Goal: Use online tool/utility: Use online tool/utility

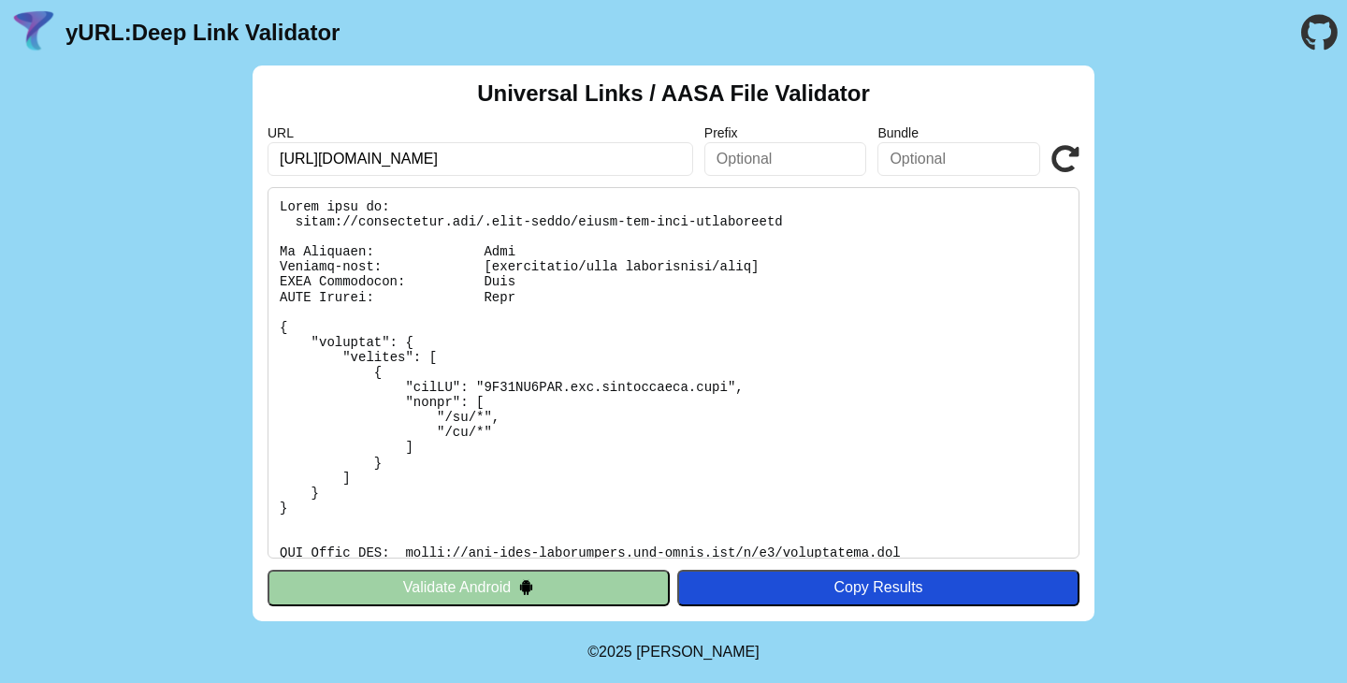
scroll to position [75, 0]
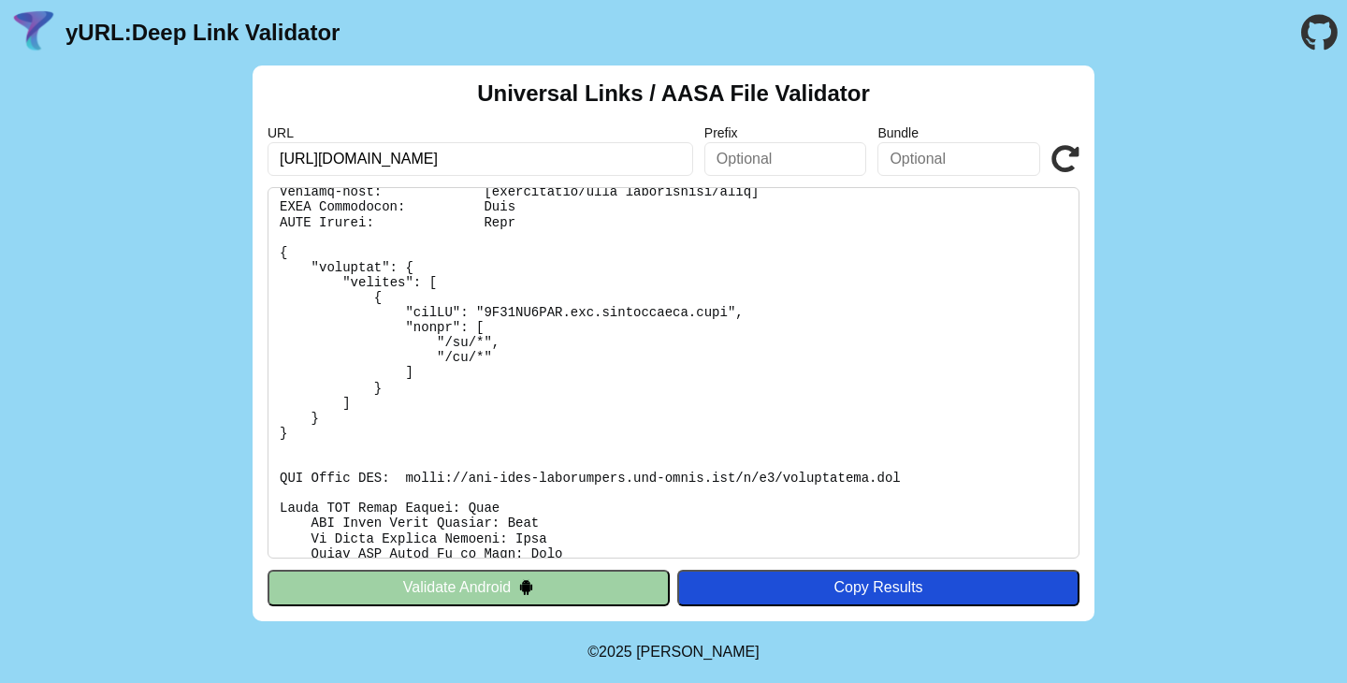
click at [1073, 156] on icon at bounding box center [1066, 159] width 28 height 28
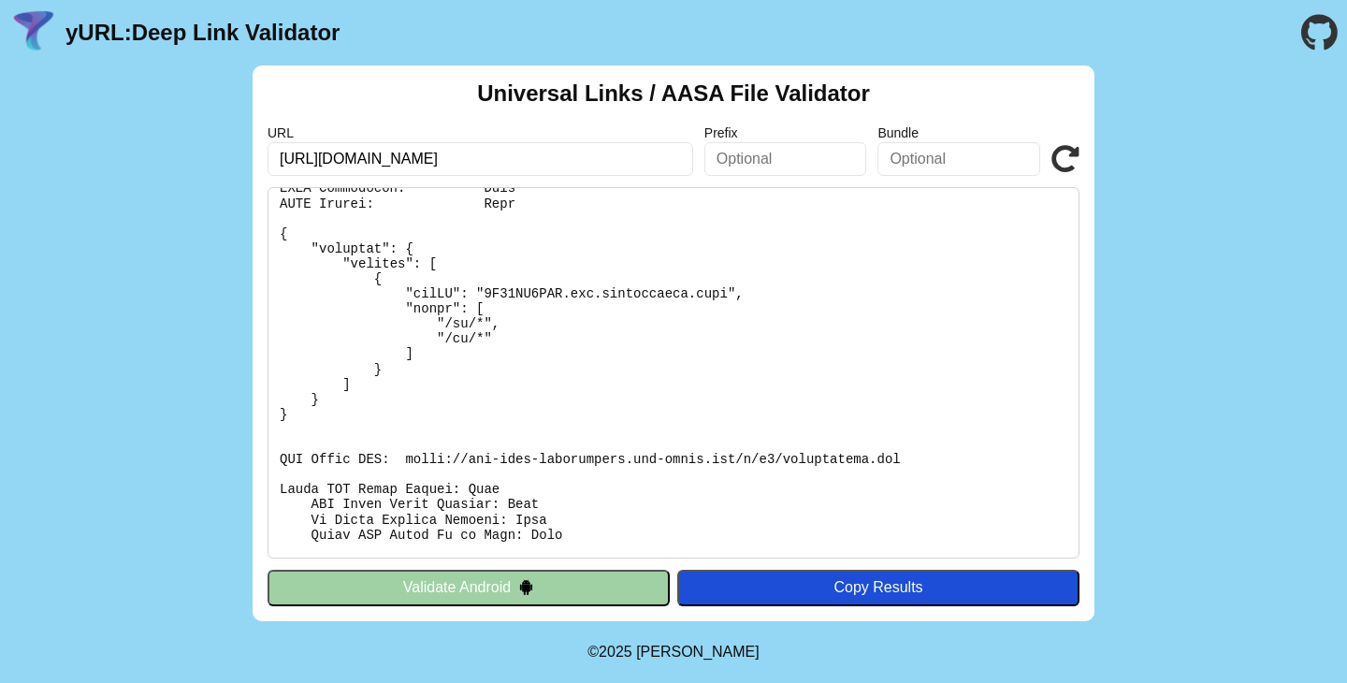
scroll to position [100, 0]
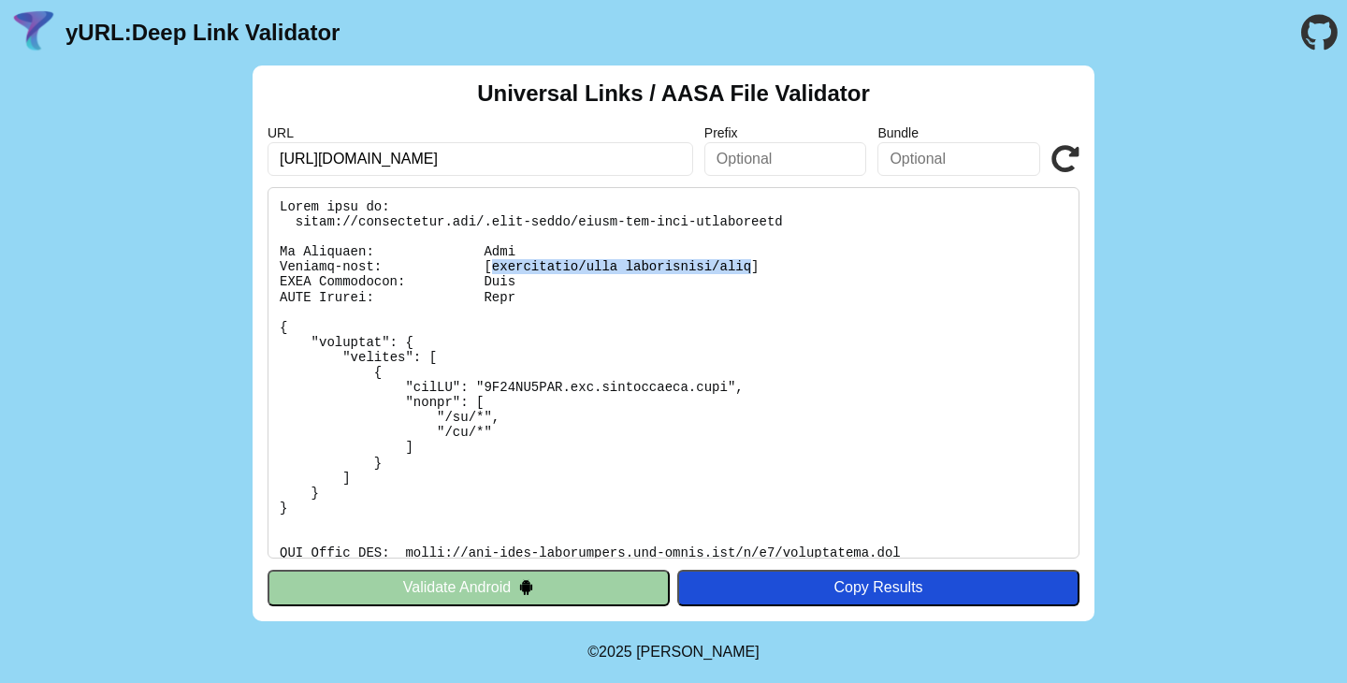
drag, startPoint x: 490, startPoint y: 270, endPoint x: 752, endPoint y: 264, distance: 262.1
click at [752, 264] on pre at bounding box center [674, 372] width 812 height 371
drag, startPoint x: 752, startPoint y: 264, endPoint x: 488, endPoint y: 264, distance: 263.9
click at [488, 264] on pre at bounding box center [674, 372] width 812 height 371
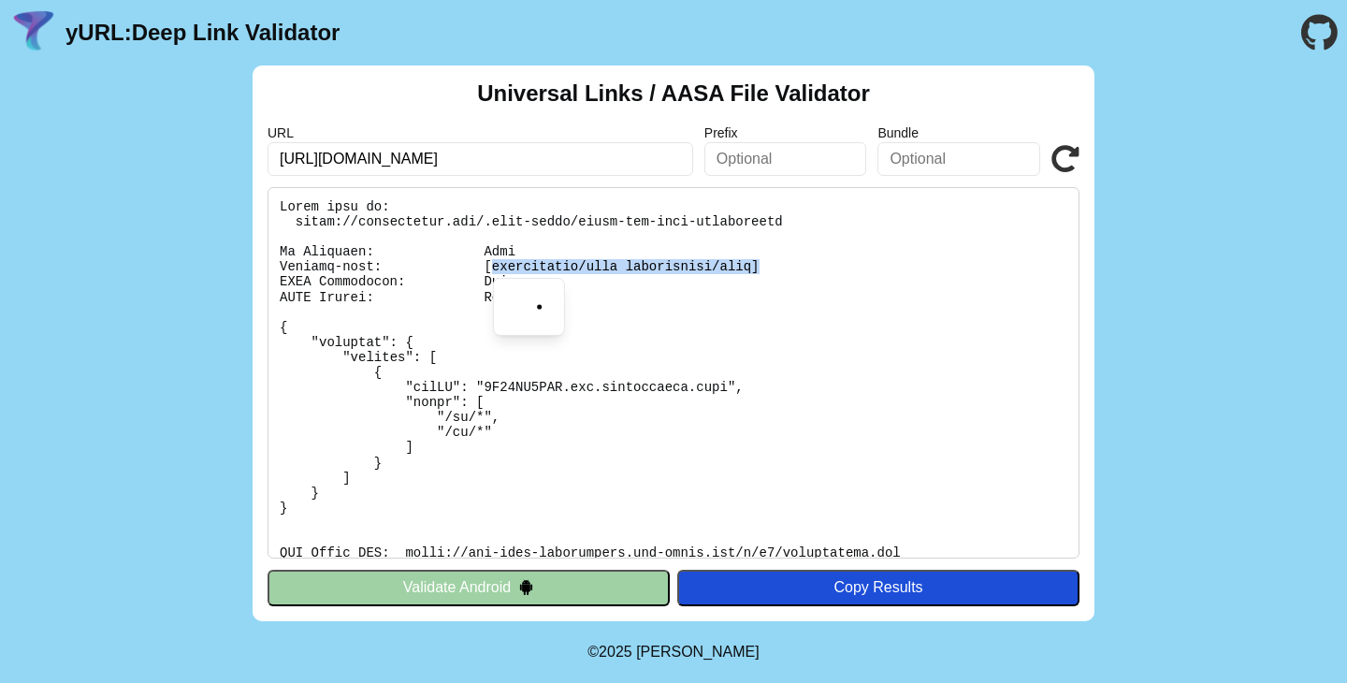
click at [518, 259] on pre at bounding box center [674, 372] width 812 height 371
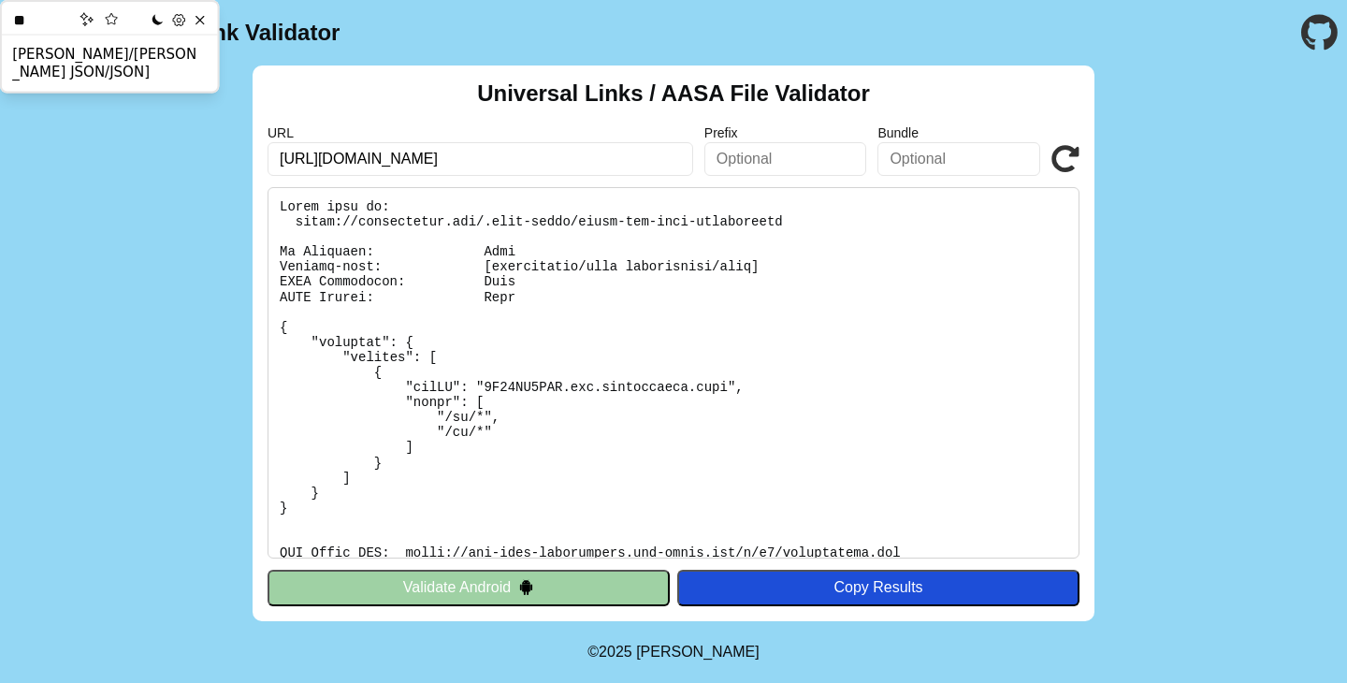
click at [487, 268] on pre at bounding box center [674, 372] width 812 height 371
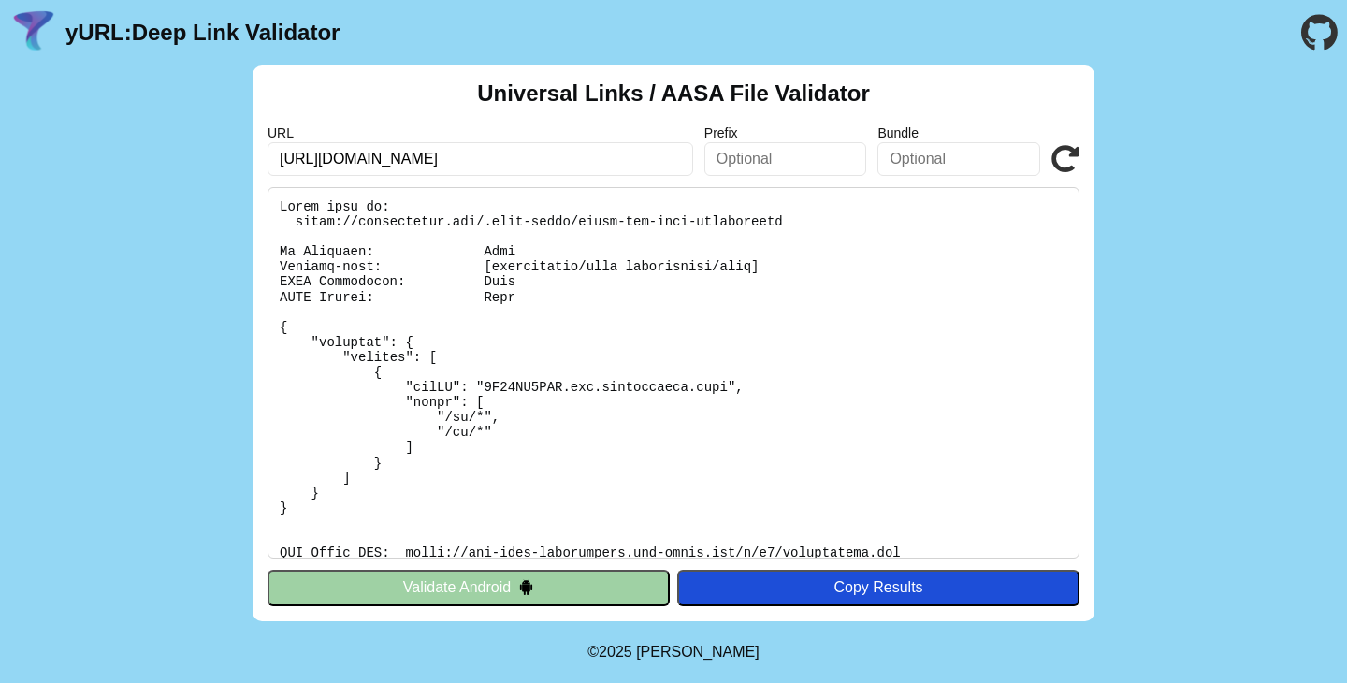
scroll to position [7, 0]
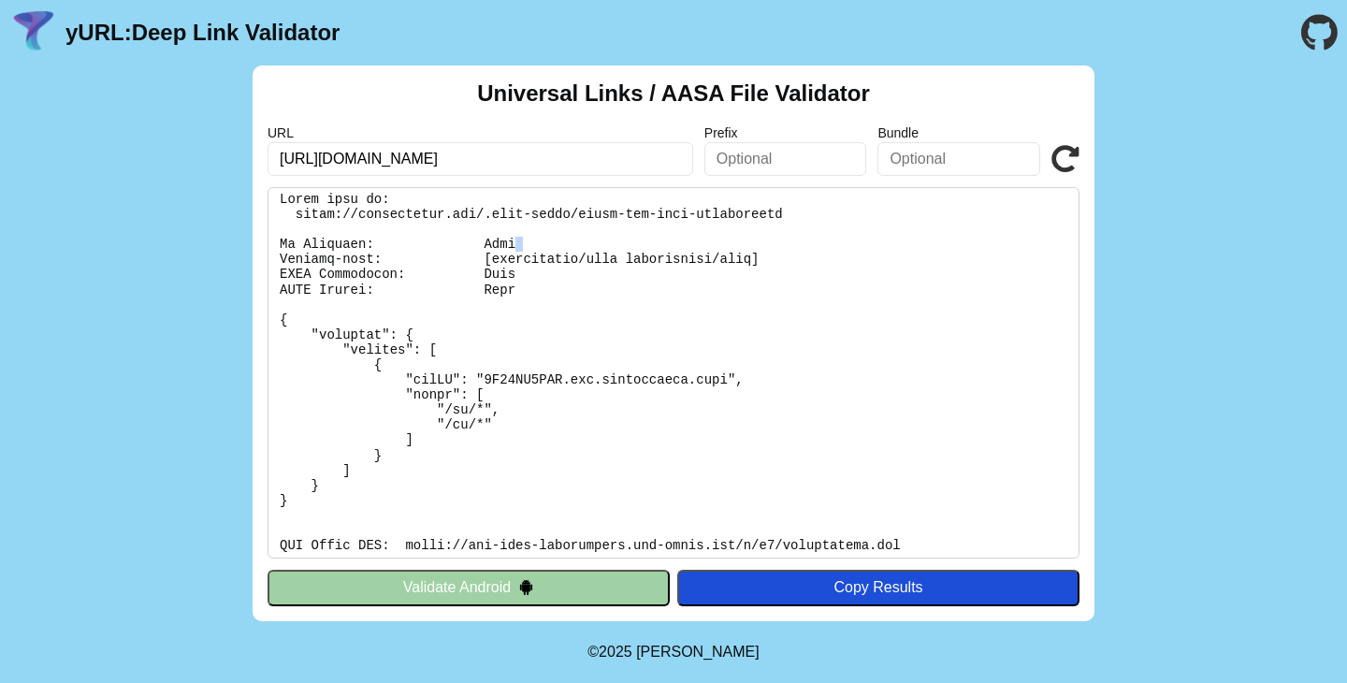
drag, startPoint x: 281, startPoint y: 258, endPoint x: 527, endPoint y: 250, distance: 246.2
click at [527, 250] on pre at bounding box center [674, 372] width 812 height 371
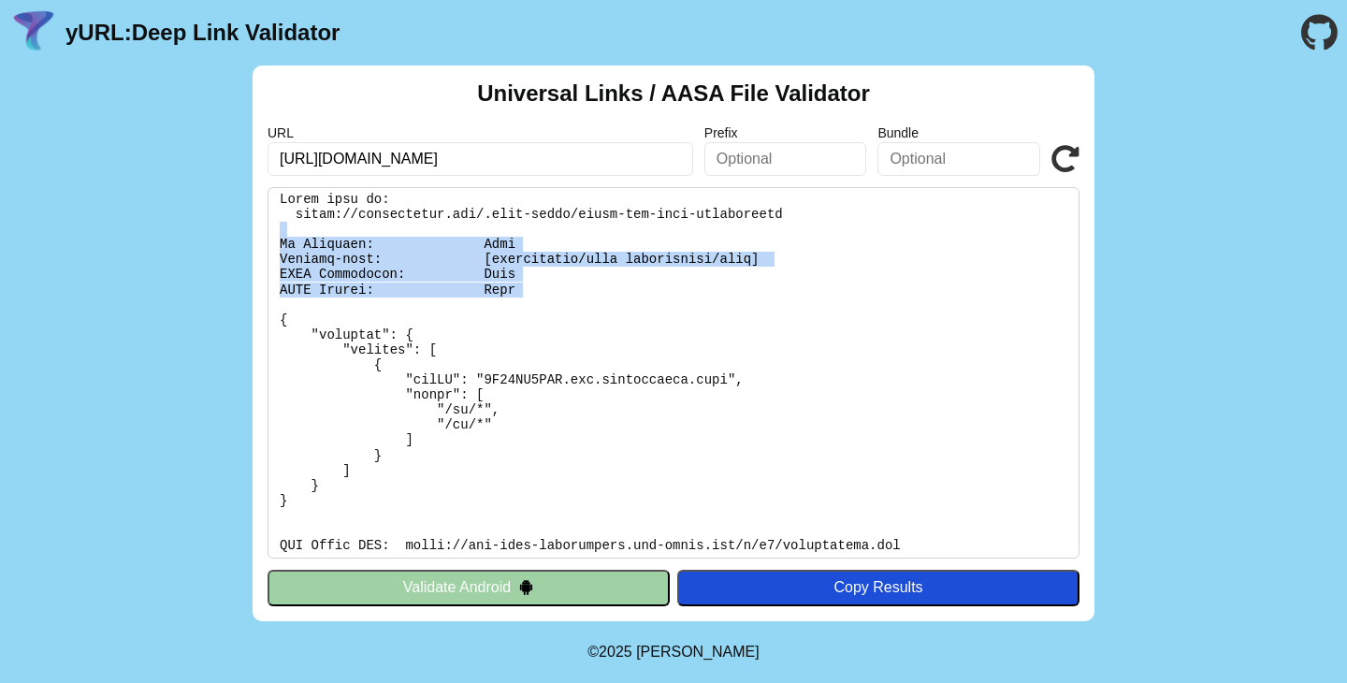
drag, startPoint x: 330, startPoint y: 237, endPoint x: 563, endPoint y: 300, distance: 241.5
click at [563, 300] on pre at bounding box center [674, 372] width 812 height 371
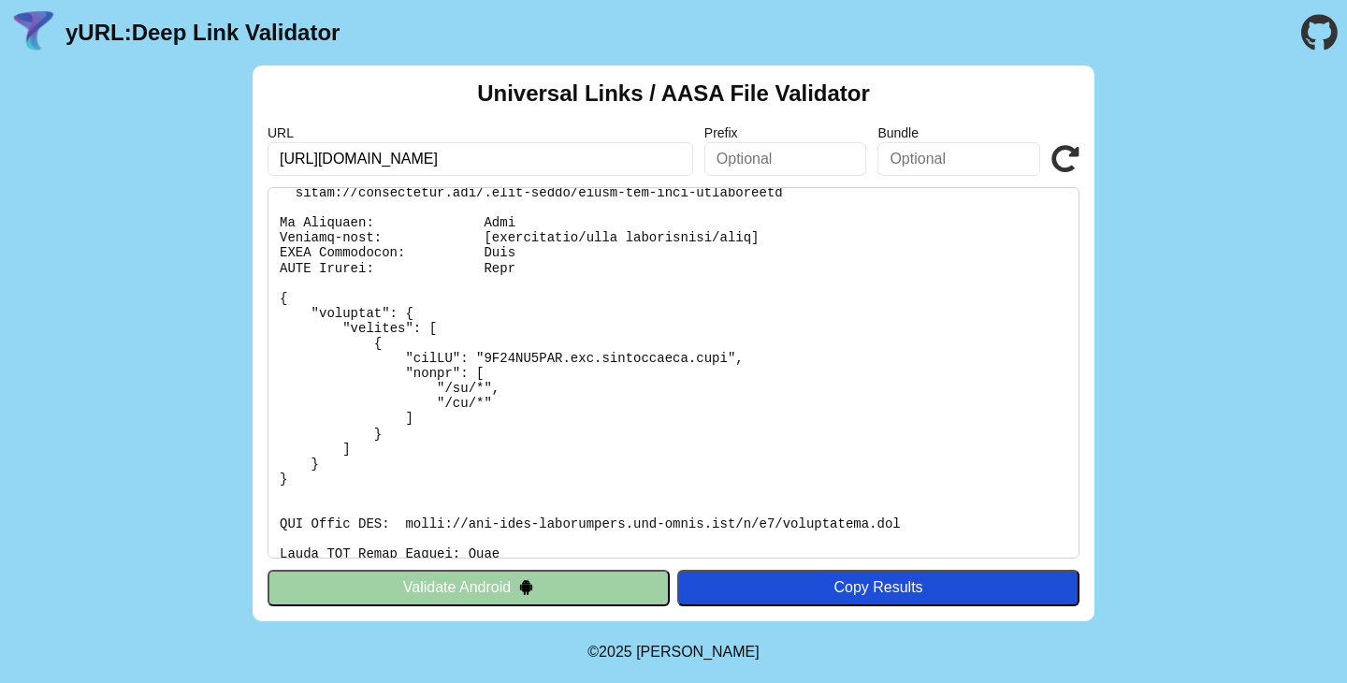
scroll to position [63, 0]
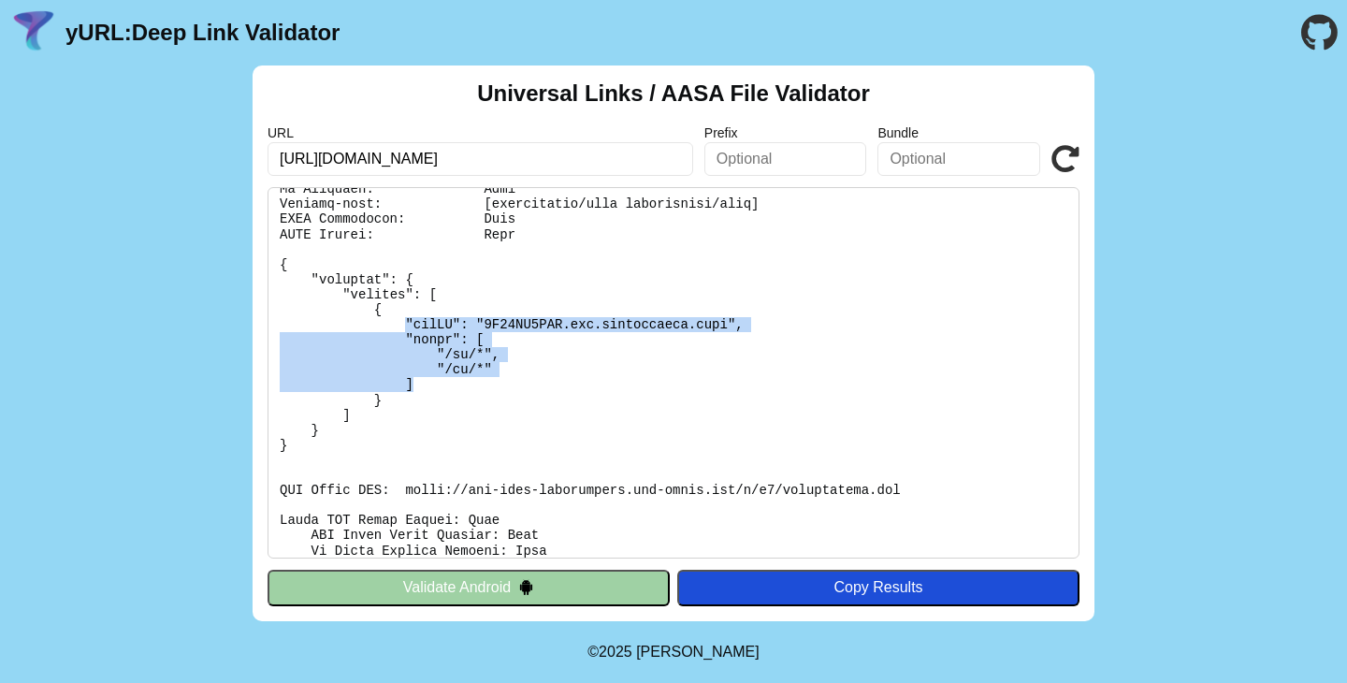
drag, startPoint x: 406, startPoint y: 326, endPoint x: 425, endPoint y: 378, distance: 55.6
click at [425, 378] on pre at bounding box center [674, 372] width 812 height 371
click at [488, 378] on pre at bounding box center [674, 372] width 812 height 371
drag, startPoint x: 458, startPoint y: 384, endPoint x: 380, endPoint y: 332, distance: 93.9
click at [380, 332] on pre at bounding box center [674, 372] width 812 height 371
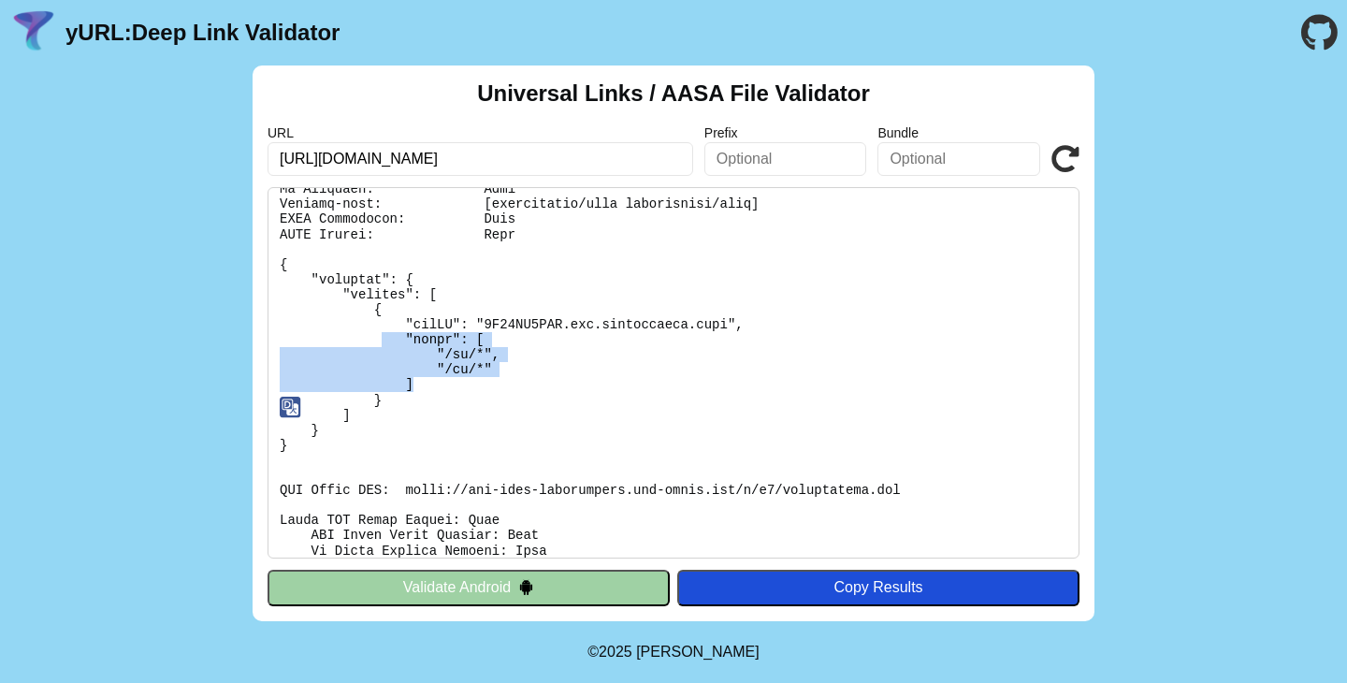
click at [496, 350] on pre at bounding box center [674, 372] width 812 height 371
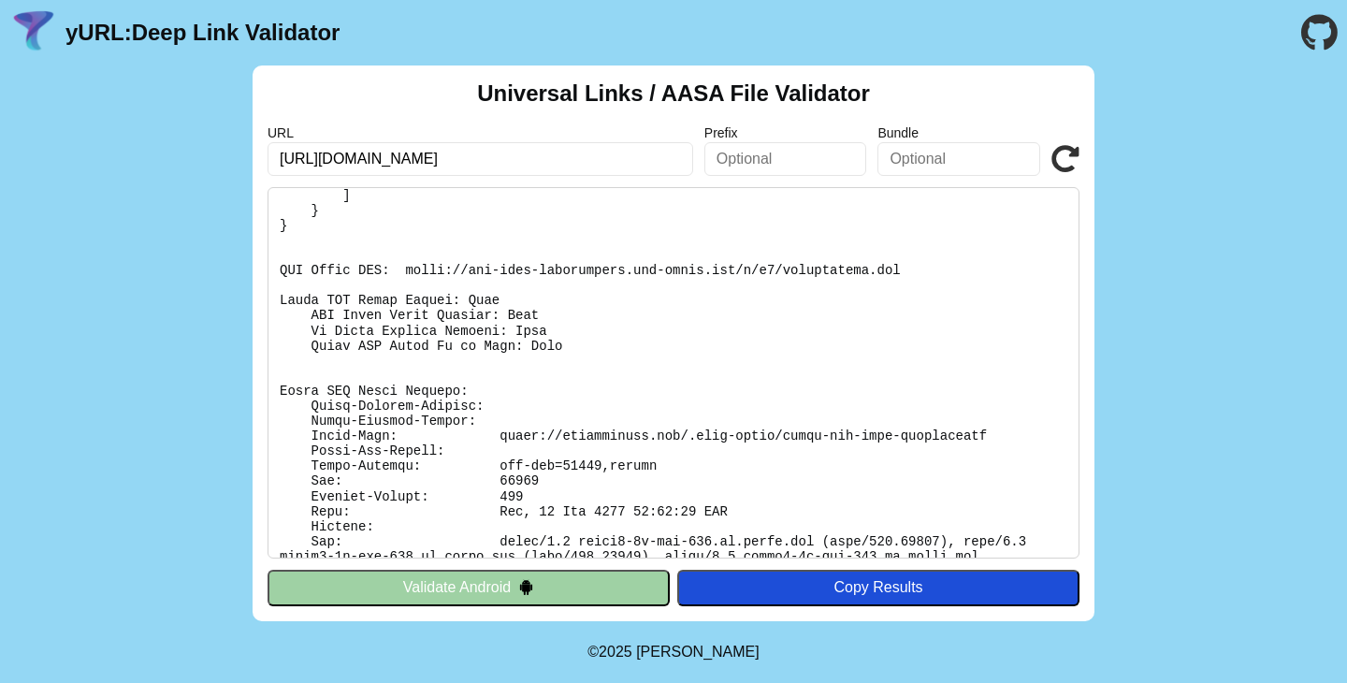
scroll to position [308, 0]
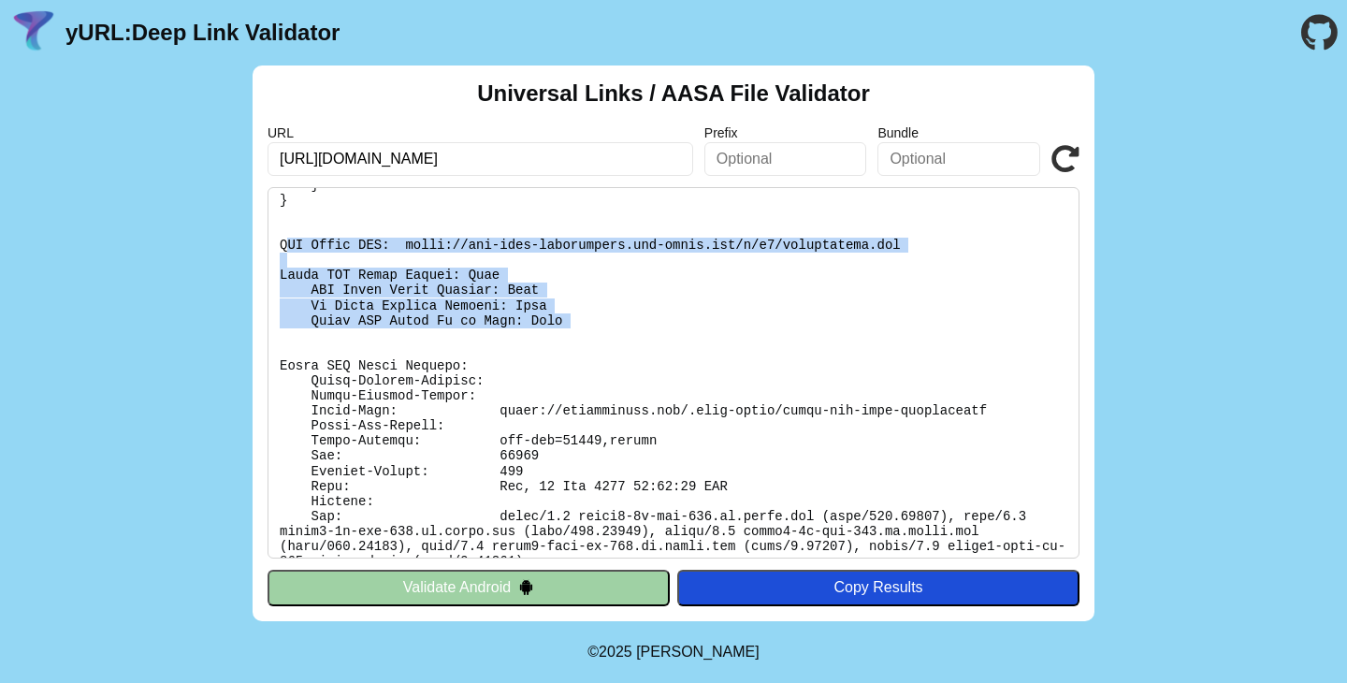
drag, startPoint x: 284, startPoint y: 244, endPoint x: 589, endPoint y: 333, distance: 317.7
click at [589, 333] on pre at bounding box center [674, 372] width 812 height 371
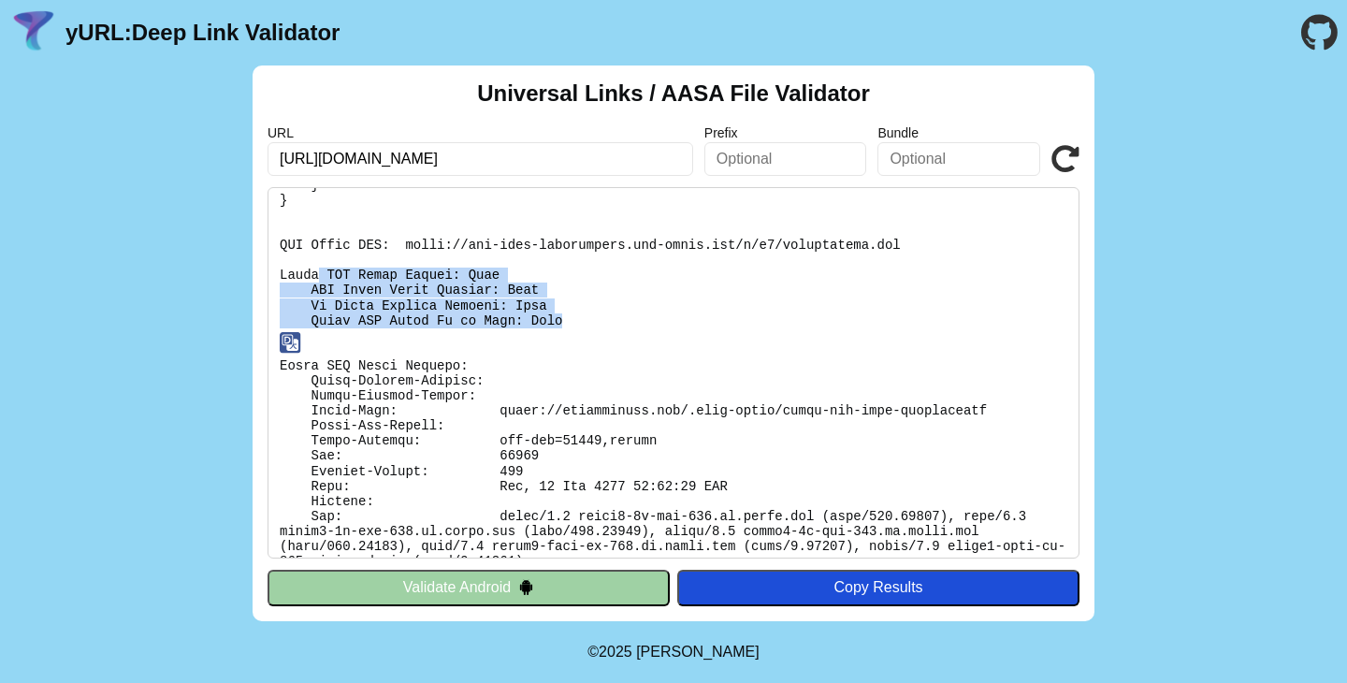
drag, startPoint x: 581, startPoint y: 326, endPoint x: 321, endPoint y: 272, distance: 265.5
click at [321, 272] on pre at bounding box center [674, 372] width 812 height 371
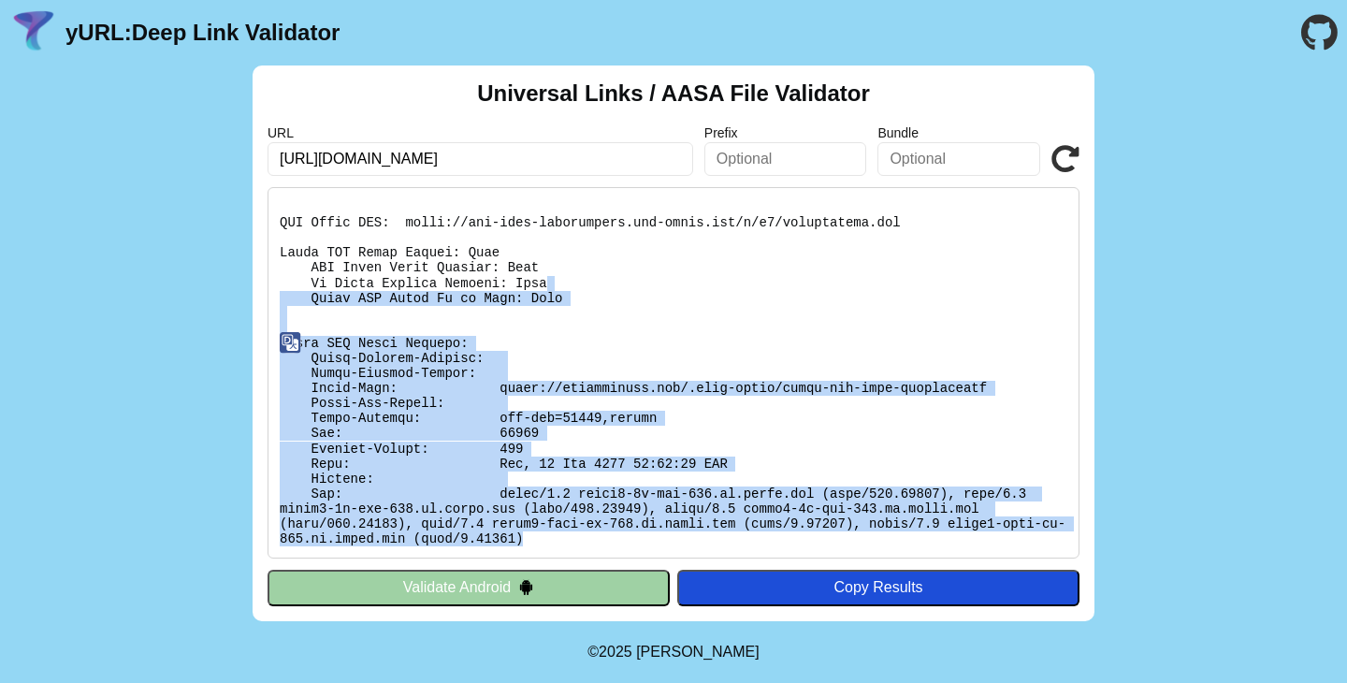
drag, startPoint x: 697, startPoint y: 283, endPoint x: 718, endPoint y: 538, distance: 255.3
click at [718, 538] on pre at bounding box center [674, 372] width 812 height 371
click at [716, 536] on pre at bounding box center [674, 372] width 812 height 371
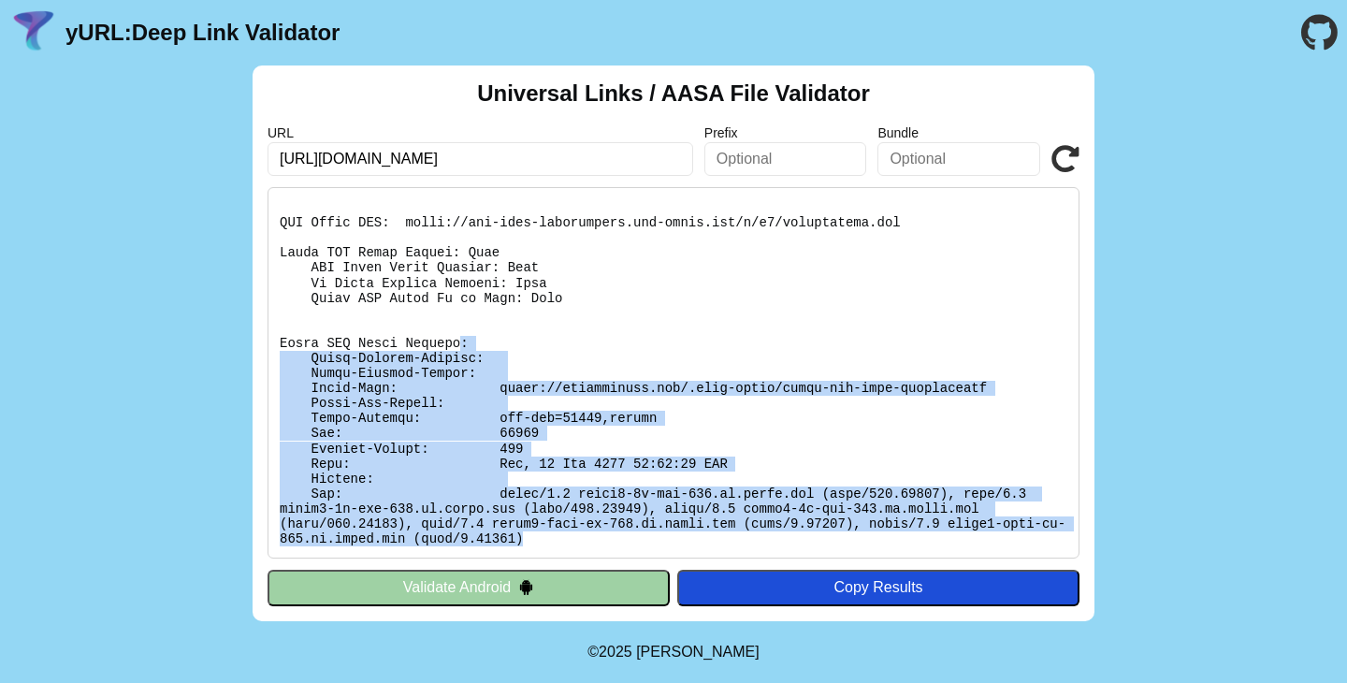
drag, startPoint x: 647, startPoint y: 542, endPoint x: 464, endPoint y: 342, distance: 271.5
click at [464, 342] on pre at bounding box center [674, 372] width 812 height 371
click at [538, 594] on button "Validate Android" at bounding box center [469, 588] width 402 height 36
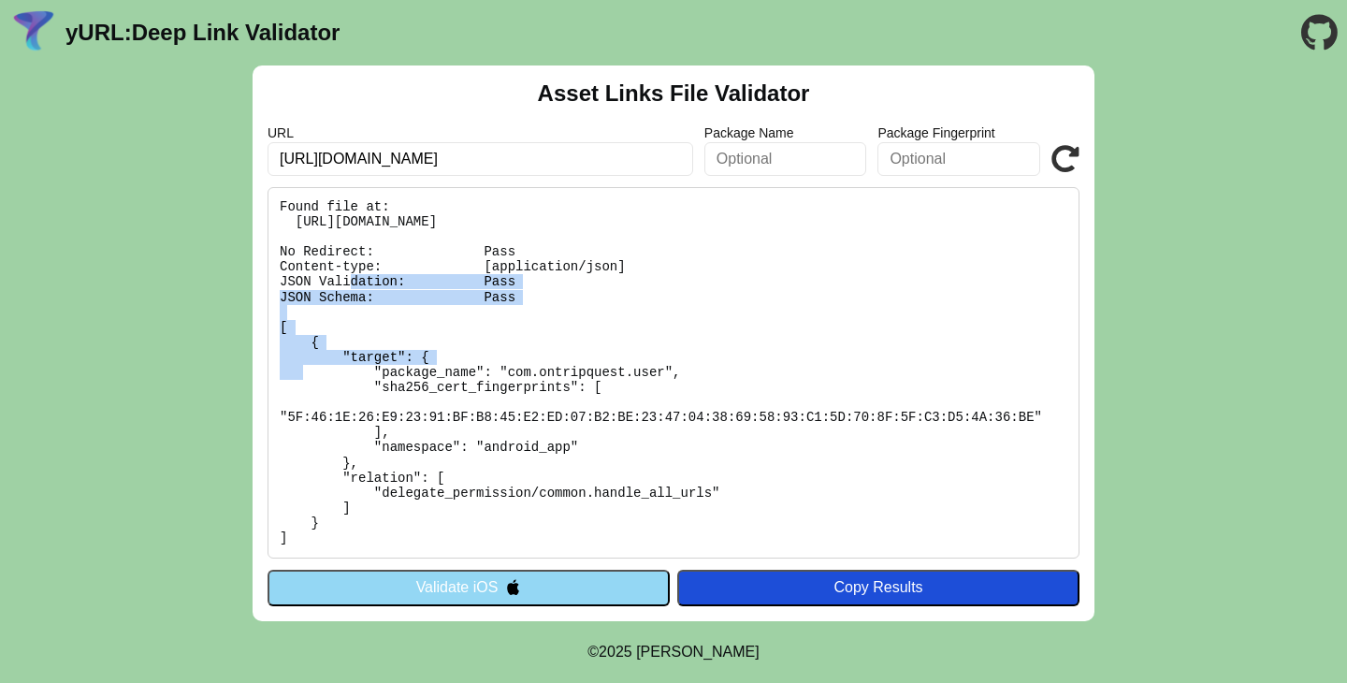
drag, startPoint x: 483, startPoint y: 269, endPoint x: 560, endPoint y: 303, distance: 83.8
click at [560, 303] on pre "Found file at: [URL][DOMAIN_NAME] No Redirect: Pass Content-type: [application/…" at bounding box center [674, 372] width 812 height 371
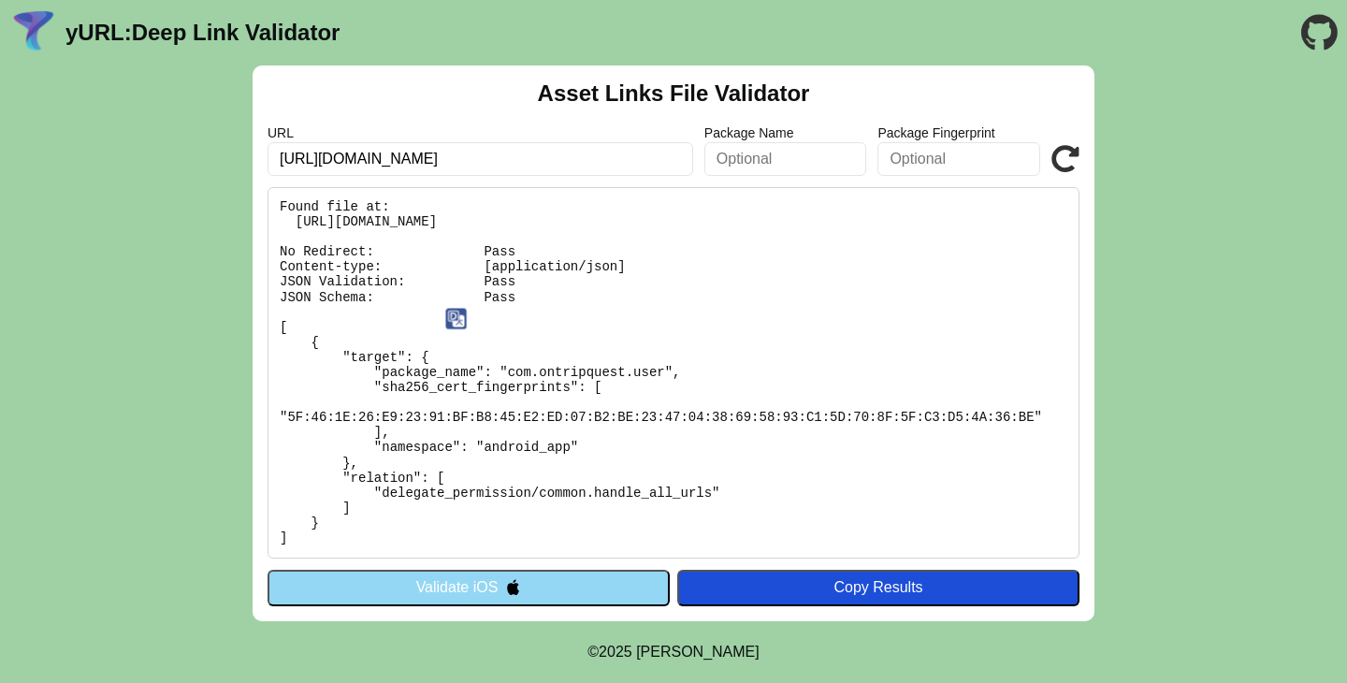
click at [560, 369] on pre "Found file at: [URL][DOMAIN_NAME] No Redirect: Pass Content-type: [application/…" at bounding box center [674, 372] width 812 height 371
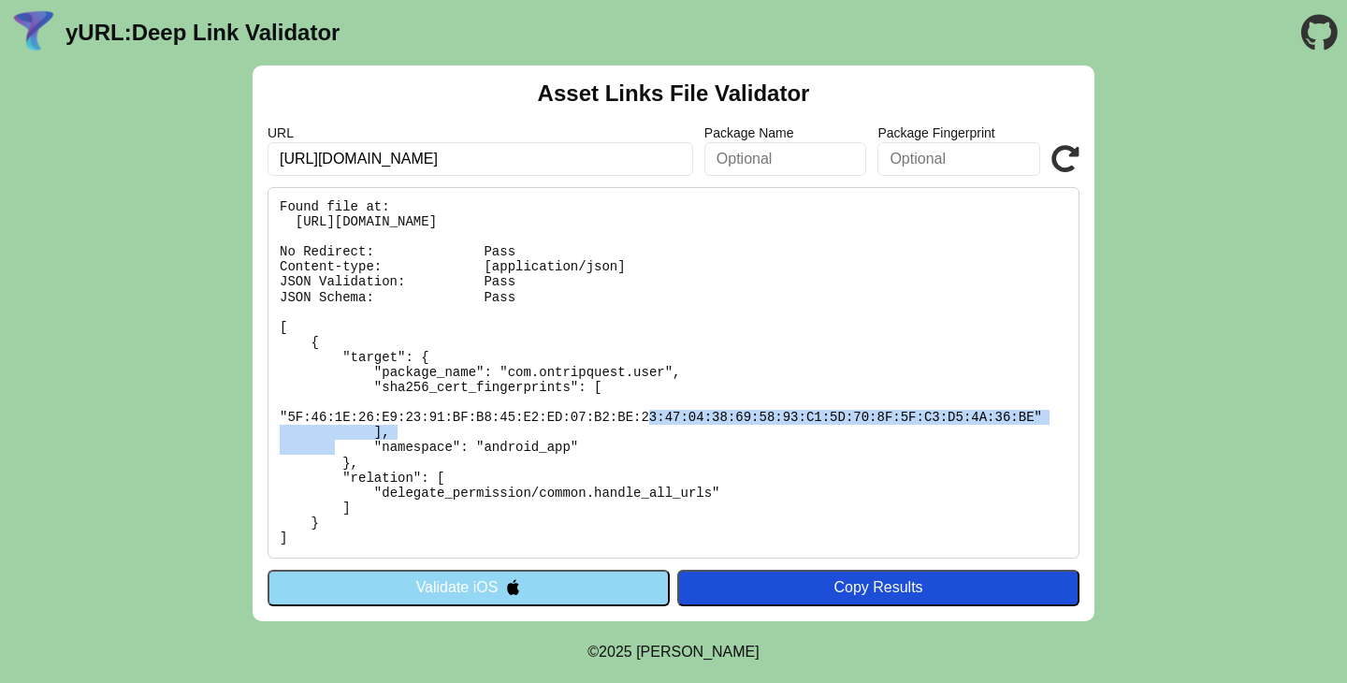
drag, startPoint x: 387, startPoint y: 419, endPoint x: 968, endPoint y: 419, distance: 581.0
click at [968, 419] on pre "Found file at: [URL][DOMAIN_NAME] No Redirect: Pass Content-type: [application/…" at bounding box center [674, 372] width 812 height 371
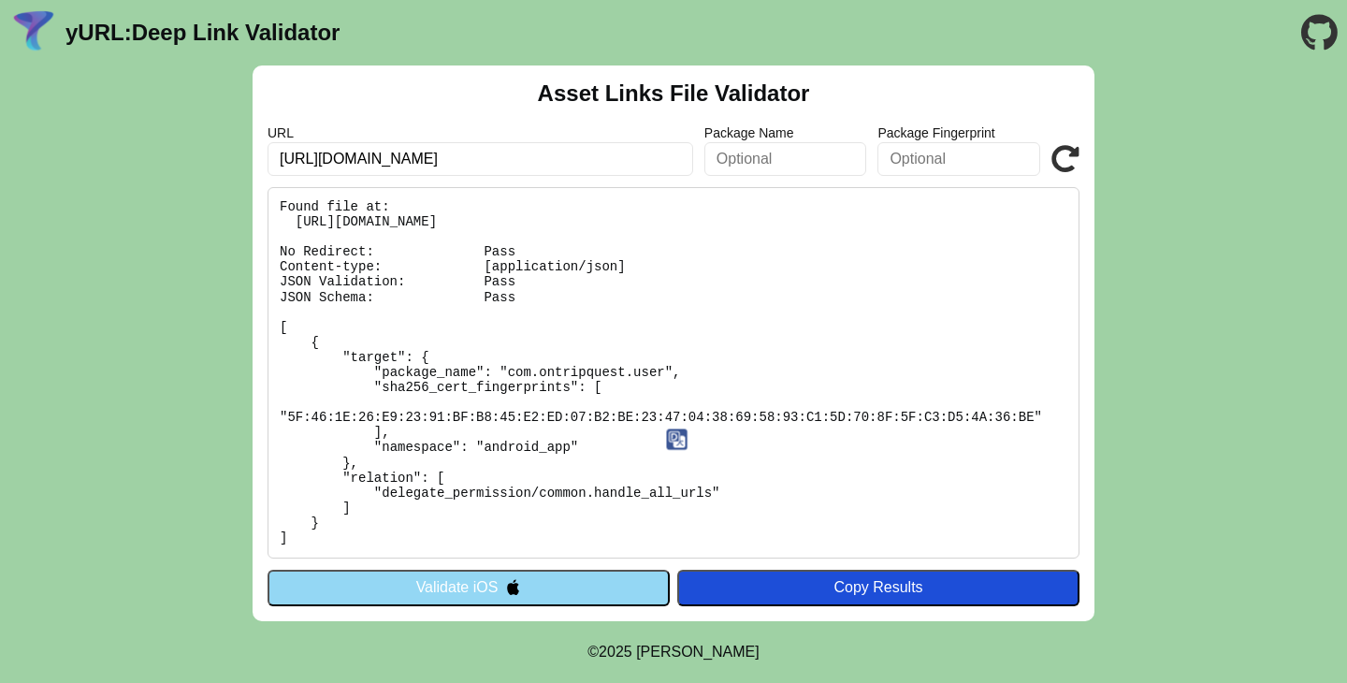
click at [553, 444] on pre "Found file at: [URL][DOMAIN_NAME] No Redirect: Pass Content-type: [application/…" at bounding box center [674, 372] width 812 height 371
click at [720, 453] on pre "Found file at: [URL][DOMAIN_NAME] No Redirect: Pass Content-type: [application/…" at bounding box center [674, 372] width 812 height 371
click at [1073, 161] on icon at bounding box center [1066, 159] width 28 height 28
click at [778, 286] on pre "Found file at: [URL][DOMAIN_NAME] No Redirect: Pass Content-type: [application/…" at bounding box center [674, 372] width 812 height 371
